Goal: Task Accomplishment & Management: Use online tool/utility

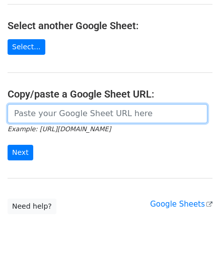
click at [111, 115] on input "url" at bounding box center [108, 113] width 200 height 19
paste input "https://docs.google.com/spreadsheets/d/1i-c65m5Brb4Pg8s86dUBfCZwhb-7_LEVqUfxkLh…"
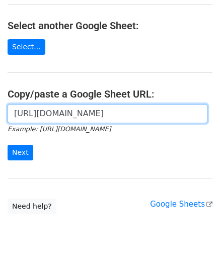
scroll to position [0, 213]
type input "https://docs.google.com/spreadsheets/d/1i-c65m5Brb4Pg8s86dUBfCZwhb-7_LEVqUfxkLh…"
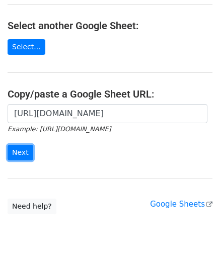
scroll to position [0, 0]
click at [14, 145] on input "Next" at bounding box center [21, 153] width 26 height 16
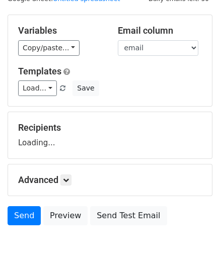
scroll to position [78, 0]
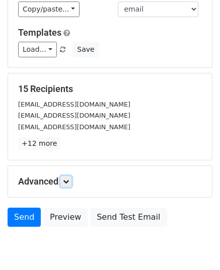
click at [71, 179] on link at bounding box center [65, 181] width 11 height 11
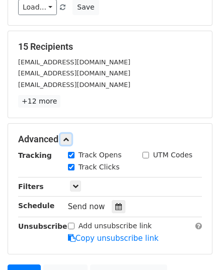
scroll to position [217, 0]
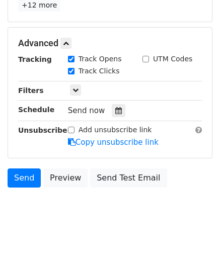
click at [115, 108] on icon at bounding box center [118, 110] width 7 height 7
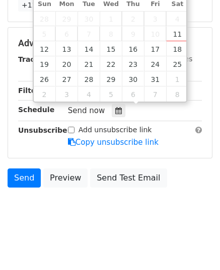
type input "2025-10-13 12:00"
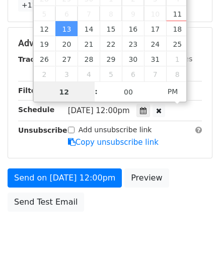
type input "9"
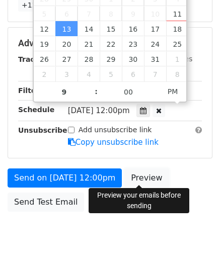
type input "2025-10-13 21:00"
click at [128, 168] on link "Preview" at bounding box center [146, 177] width 44 height 19
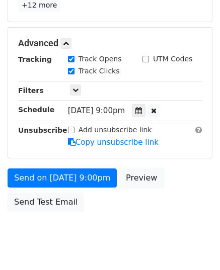
click at [130, 168] on link "Preview" at bounding box center [141, 177] width 44 height 19
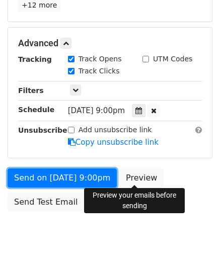
click at [34, 169] on link "Send on Oct 13 at 9:00pm" at bounding box center [62, 177] width 109 height 19
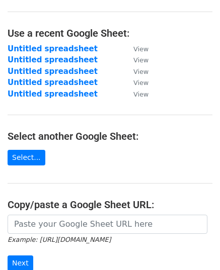
scroll to position [173, 0]
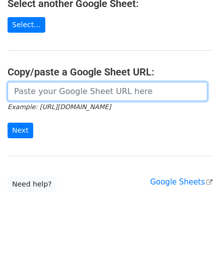
click at [73, 99] on input "url" at bounding box center [108, 91] width 200 height 19
paste input "https://docs.google.com/spreadsheets/d/1iPX3-1jioRlmKW82T8stDAa3KiYozBqT4bHDXaZ…"
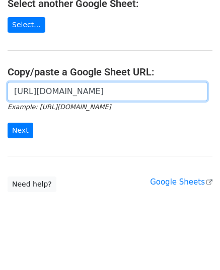
scroll to position [0, 215]
type input "https://docs.google.com/spreadsheets/d/1iPX3-1jioRlmKW82T8stDAa3KiYozBqT4bHDXaZ…"
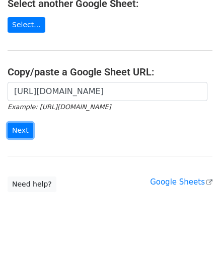
scroll to position [0, 0]
click at [27, 123] on input "Next" at bounding box center [21, 131] width 26 height 16
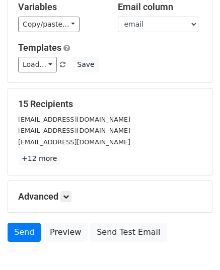
scroll to position [119, 0]
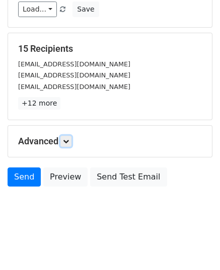
click at [68, 143] on link at bounding box center [65, 141] width 11 height 11
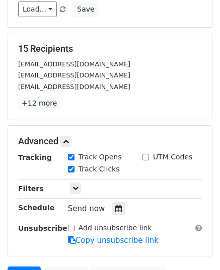
click at [116, 205] on icon at bounding box center [118, 208] width 7 height 7
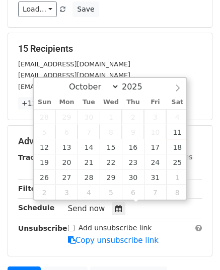
type input "2025-10-14 12:00"
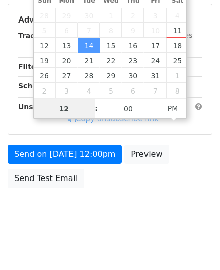
scroll to position [240, 0]
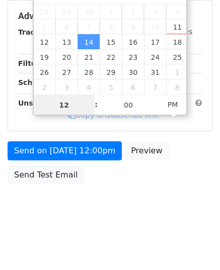
type input "9"
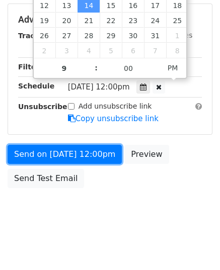
type input "2025-10-14 21:00"
click at [55, 151] on link "Send on Oct 14 at 12:00pm" at bounding box center [65, 154] width 114 height 19
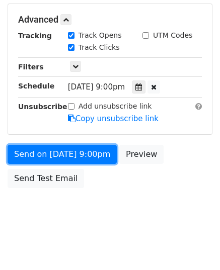
click at [55, 151] on link "Send on Oct 14 at 9:00pm" at bounding box center [62, 154] width 109 height 19
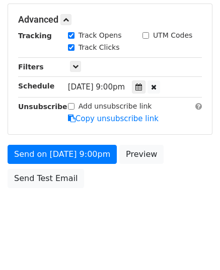
scroll to position [200, 0]
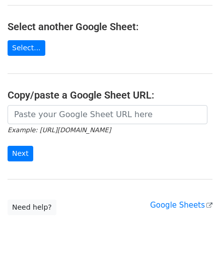
scroll to position [151, 0]
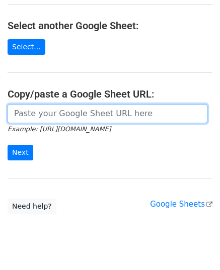
click at [61, 113] on input "url" at bounding box center [108, 113] width 200 height 19
paste input "[URL][DOMAIN_NAME]"
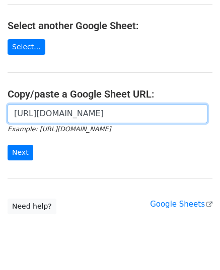
scroll to position [0, 229]
type input "[URL][DOMAIN_NAME]"
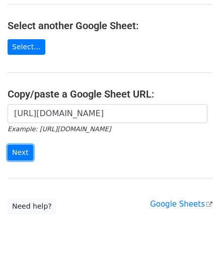
scroll to position [0, 0]
click at [28, 153] on input "Next" at bounding box center [21, 153] width 26 height 16
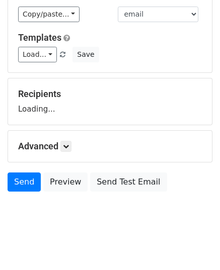
scroll to position [78, 0]
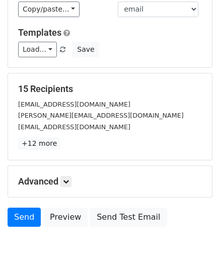
click at [64, 139] on p "+12 more" at bounding box center [110, 143] width 184 height 13
click at [69, 173] on div "Advanced Tracking Track Opens UTM Codes Track Clicks Filters Only include sprea…" at bounding box center [110, 181] width 204 height 31
click at [68, 179] on icon at bounding box center [66, 182] width 6 height 6
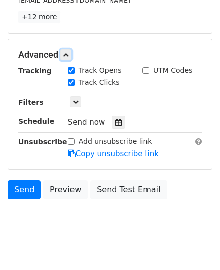
scroll to position [217, 0]
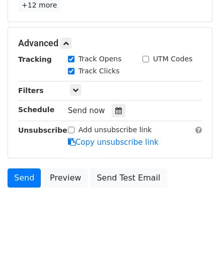
click at [115, 111] on icon at bounding box center [118, 110] width 7 height 7
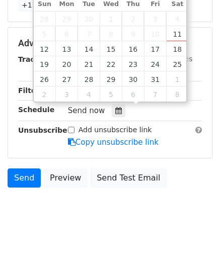
type input "2025-10-15 12:00"
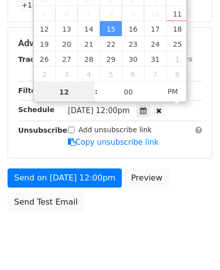
scroll to position [200, 0]
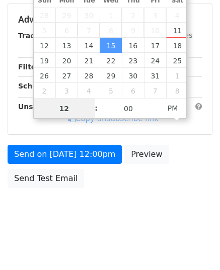
type input "9"
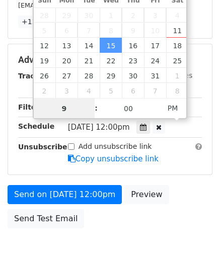
scroll to position [217, 0]
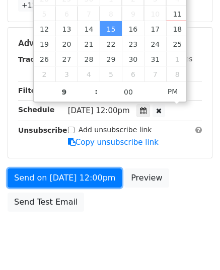
type input "2025-10-15 21:00"
click at [70, 176] on link "Send on Oct 15 at 12:00pm" at bounding box center [65, 177] width 114 height 19
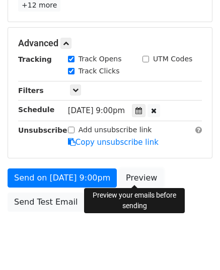
click at [121, 170] on link "Preview" at bounding box center [141, 177] width 44 height 19
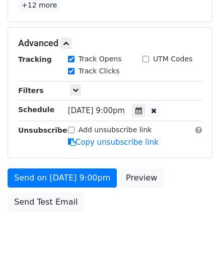
click at [122, 171] on link "Preview" at bounding box center [141, 177] width 44 height 19
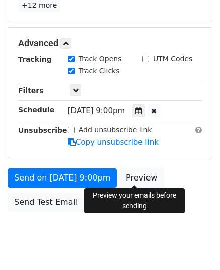
click at [122, 171] on link "Preview" at bounding box center [141, 177] width 44 height 19
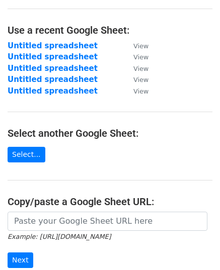
scroll to position [101, 0]
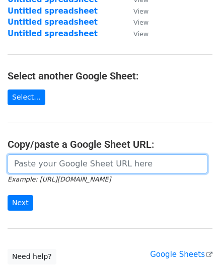
click at [90, 164] on input "url" at bounding box center [108, 163] width 200 height 19
paste input "[URL][DOMAIN_NAME]"
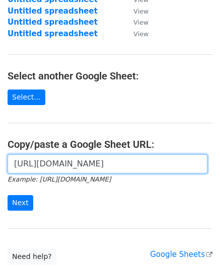
scroll to position [0, 229]
type input "[URL][DOMAIN_NAME]"
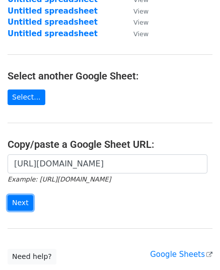
scroll to position [0, 0]
click at [23, 196] on input "Next" at bounding box center [21, 203] width 26 height 16
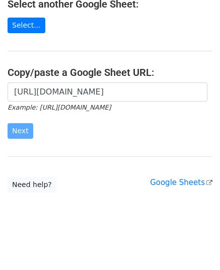
scroll to position [173, 0]
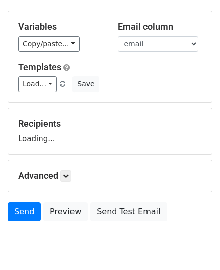
scroll to position [78, 0]
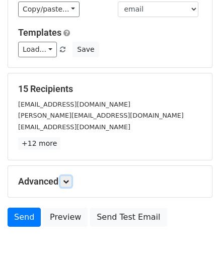
click at [71, 179] on link at bounding box center [65, 181] width 11 height 11
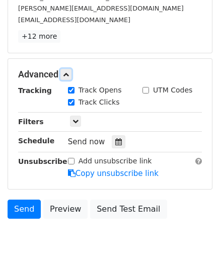
scroll to position [217, 0]
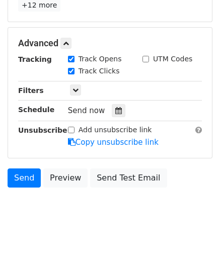
click at [118, 108] on div at bounding box center [119, 110] width 14 height 13
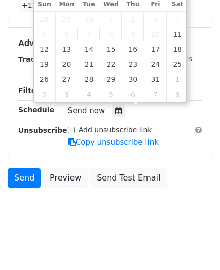
type input "2025-10-15 12:00"
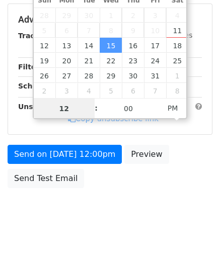
type input "9"
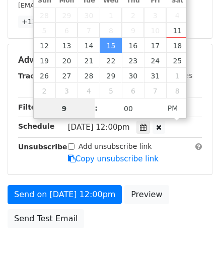
scroll to position [217, 0]
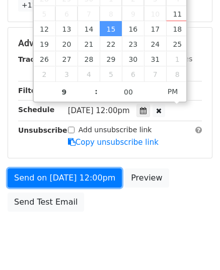
type input "2025-10-15 21:00"
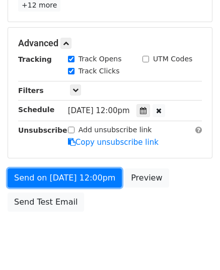
click at [88, 172] on link "Send on Oct 15 at 12:00pm" at bounding box center [65, 177] width 114 height 19
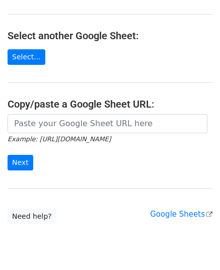
scroll to position [151, 0]
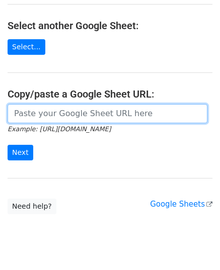
click at [83, 116] on input "url" at bounding box center [108, 113] width 200 height 19
paste input "[URL][DOMAIN_NAME]"
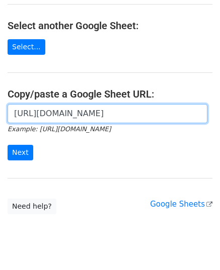
scroll to position [0, 225]
type input "[URL][DOMAIN_NAME]"
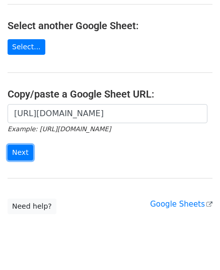
click at [23, 145] on input "Next" at bounding box center [21, 153] width 26 height 16
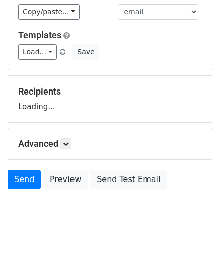
scroll to position [78, 0]
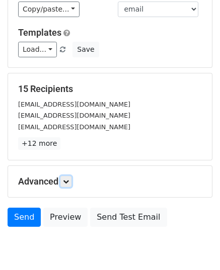
click at [67, 176] on link at bounding box center [65, 181] width 11 height 11
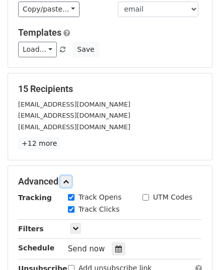
scroll to position [217, 0]
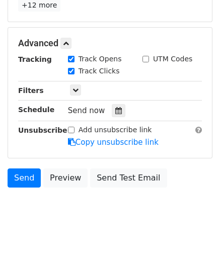
click at [112, 111] on div at bounding box center [119, 110] width 14 height 13
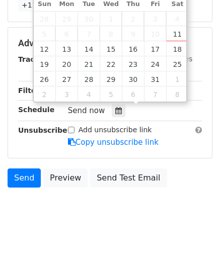
type input "[DATE] 12:00"
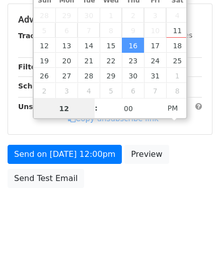
type input "9"
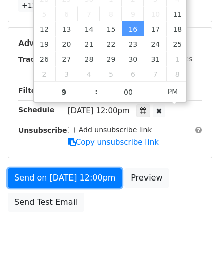
type input "[DATE] 21:00"
click at [66, 175] on link "Send on [DATE] 12:00pm" at bounding box center [65, 177] width 114 height 19
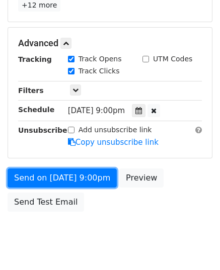
click at [66, 175] on div "Send on [DATE] 9:00pm Preview Send Test Email" at bounding box center [110, 192] width 220 height 48
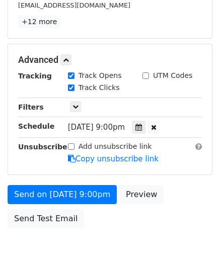
scroll to position [240, 0]
